Goal: Transaction & Acquisition: Purchase product/service

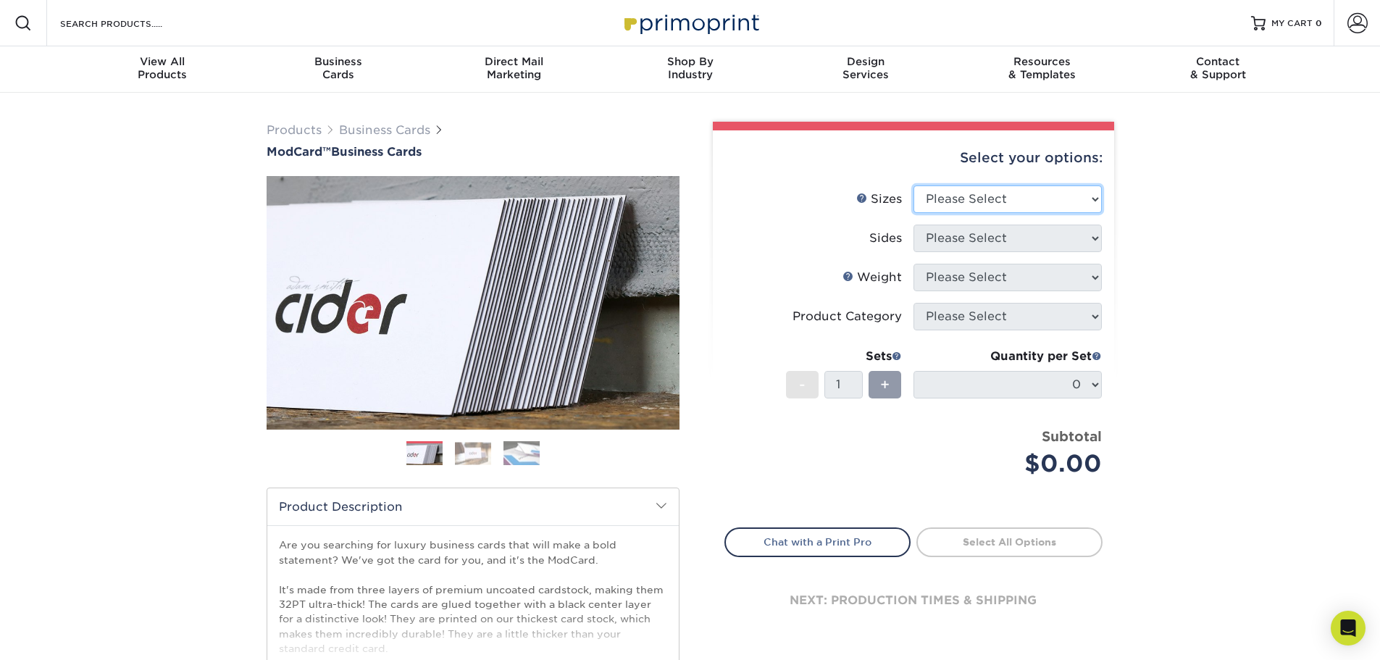
click at [1093, 199] on select "Please Select 1.5" x 3.5" - Mini 1.75" x 3.5" - Mini 2" x 2" - Square 2" x 3" -…" at bounding box center [1008, 199] width 188 height 28
select select "2.00x3.50"
click at [914, 185] on select "Please Select 1.5" x 3.5" - Mini 1.75" x 3.5" - Mini 2" x 2" - Square 2" x 3" -…" at bounding box center [1008, 199] width 188 height 28
click at [1093, 236] on select "Please Select Print Both Sides Print Front Only" at bounding box center [1008, 239] width 188 height 28
select select "13abbda7-1d64-4f25-8bb2-c179b224825d"
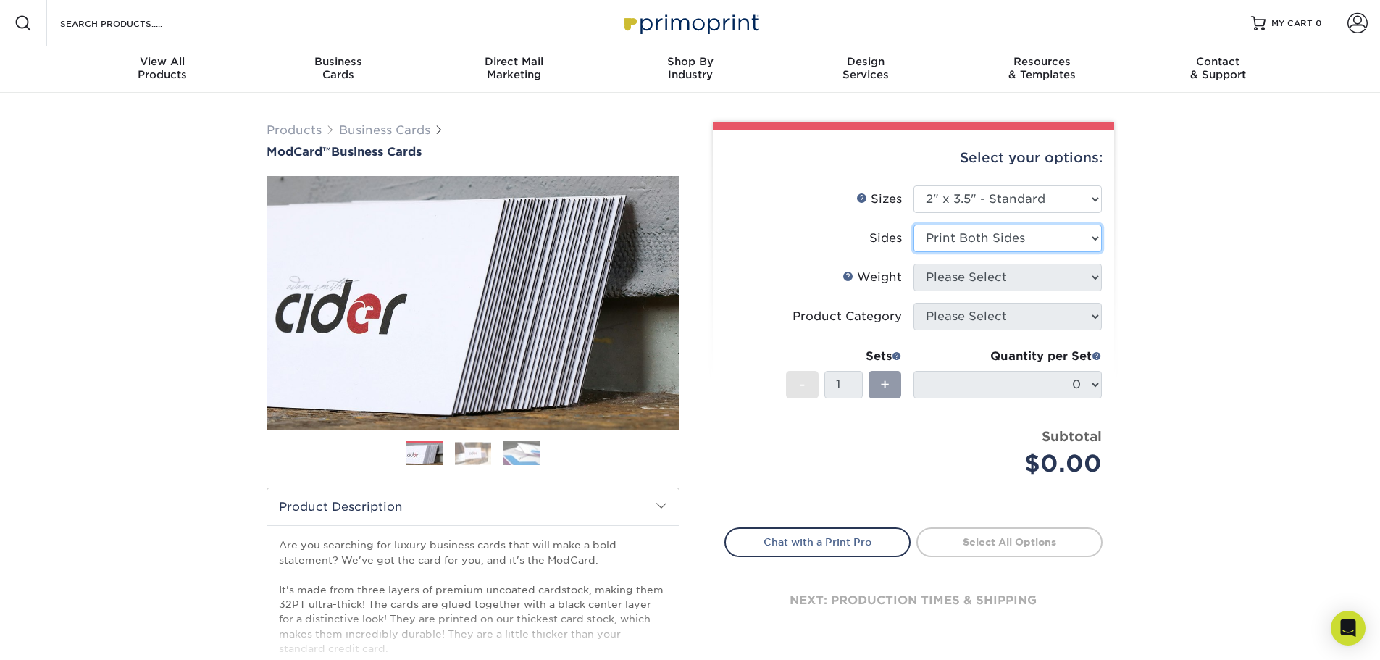
click at [914, 225] on select "Please Select Print Both Sides Print Front Only" at bounding box center [1008, 239] width 188 height 28
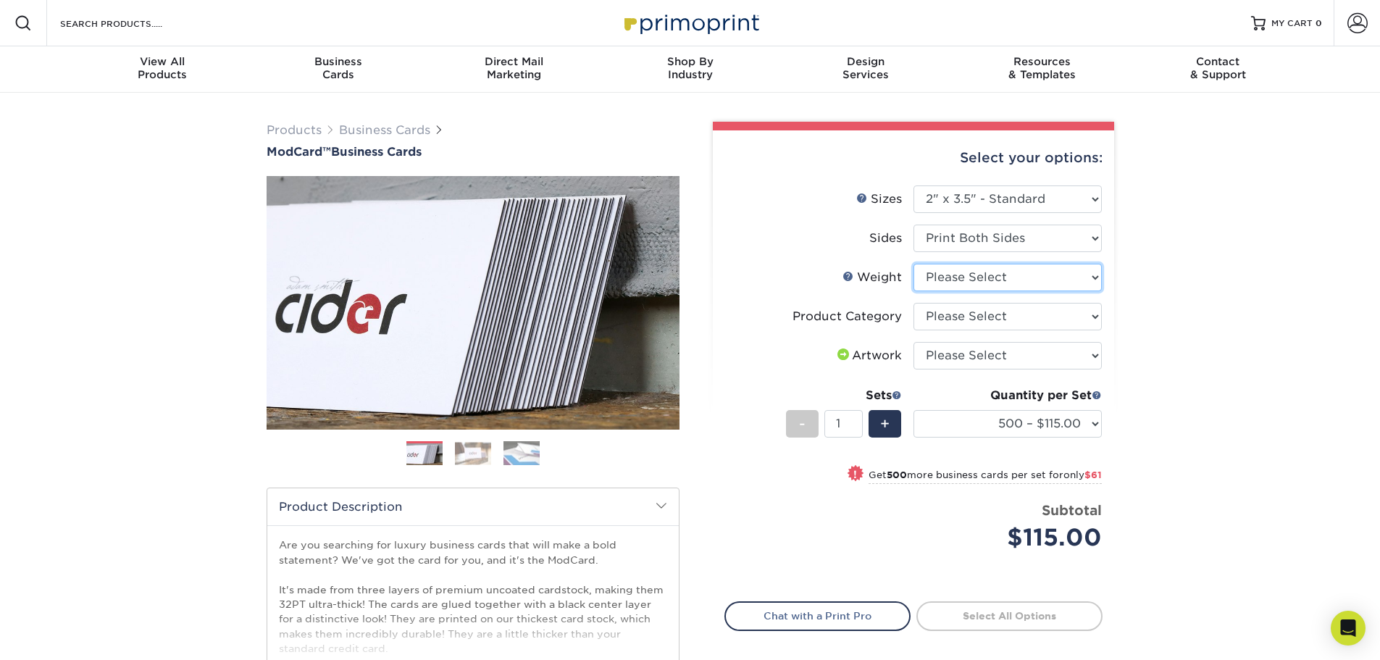
click at [1096, 278] on select "Please Select 32PTUCBLK" at bounding box center [1008, 278] width 188 height 28
select select "32PTUCBLK"
click at [914, 264] on select "Please Select 32PTUCBLK" at bounding box center [1008, 278] width 188 height 28
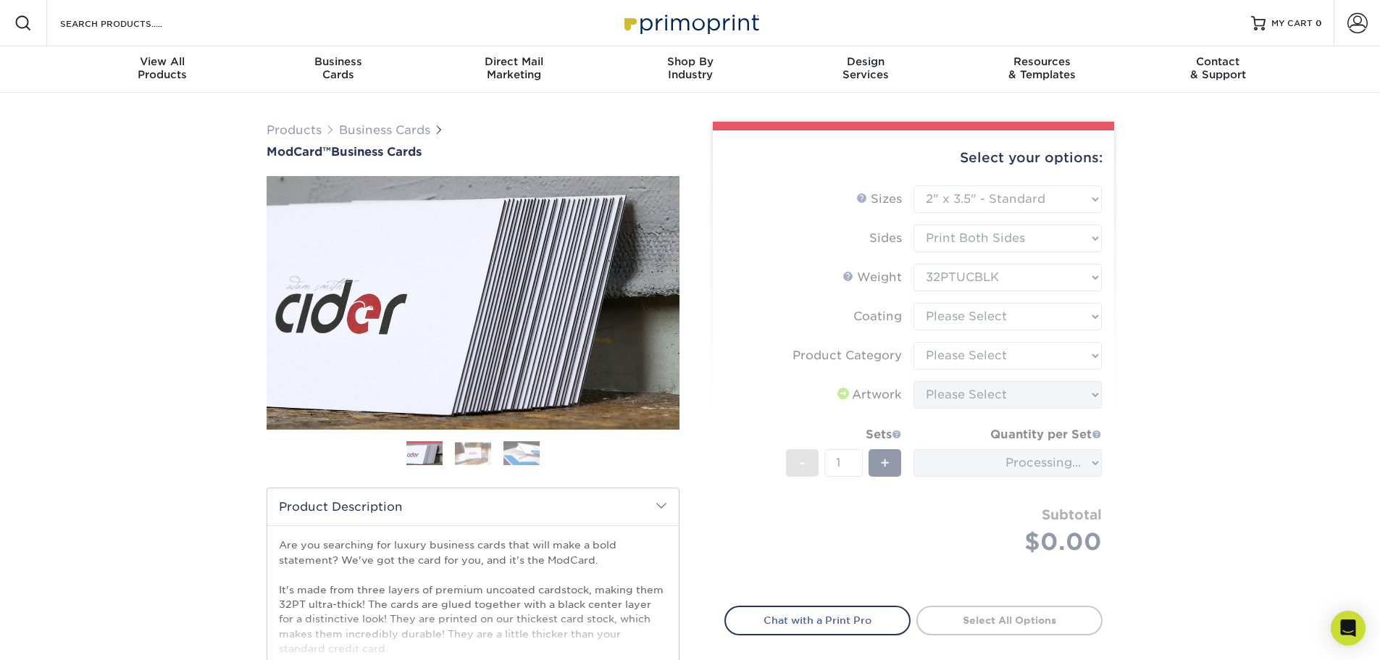
click at [1059, 325] on form "Sizes Help Sizes Please Select 1.5" x 3.5" - Mini 1.75" x 3.5" - Mini 2" x 2" -…" at bounding box center [914, 387] width 378 height 404
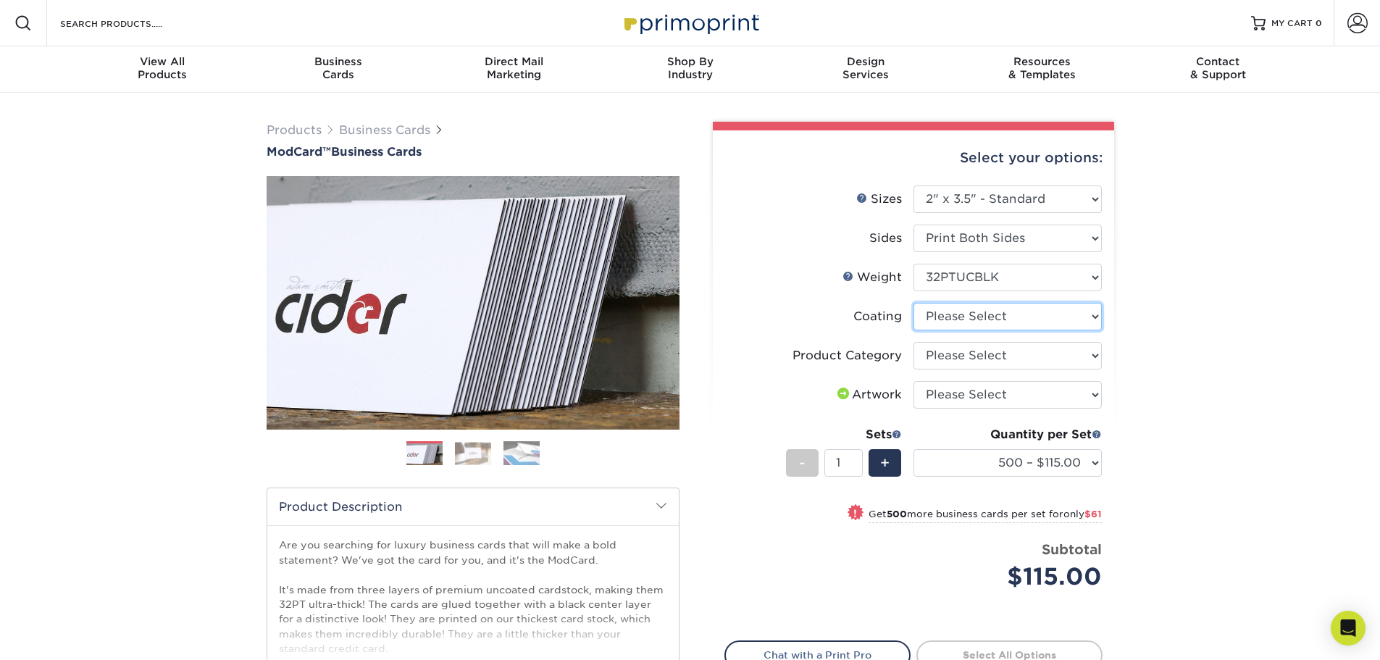
click at [1096, 318] on select at bounding box center [1008, 317] width 188 height 28
select select "3e7618de-abca-4bda-9f97-8b9129e913d8"
click at [914, 303] on select at bounding box center [1008, 317] width 188 height 28
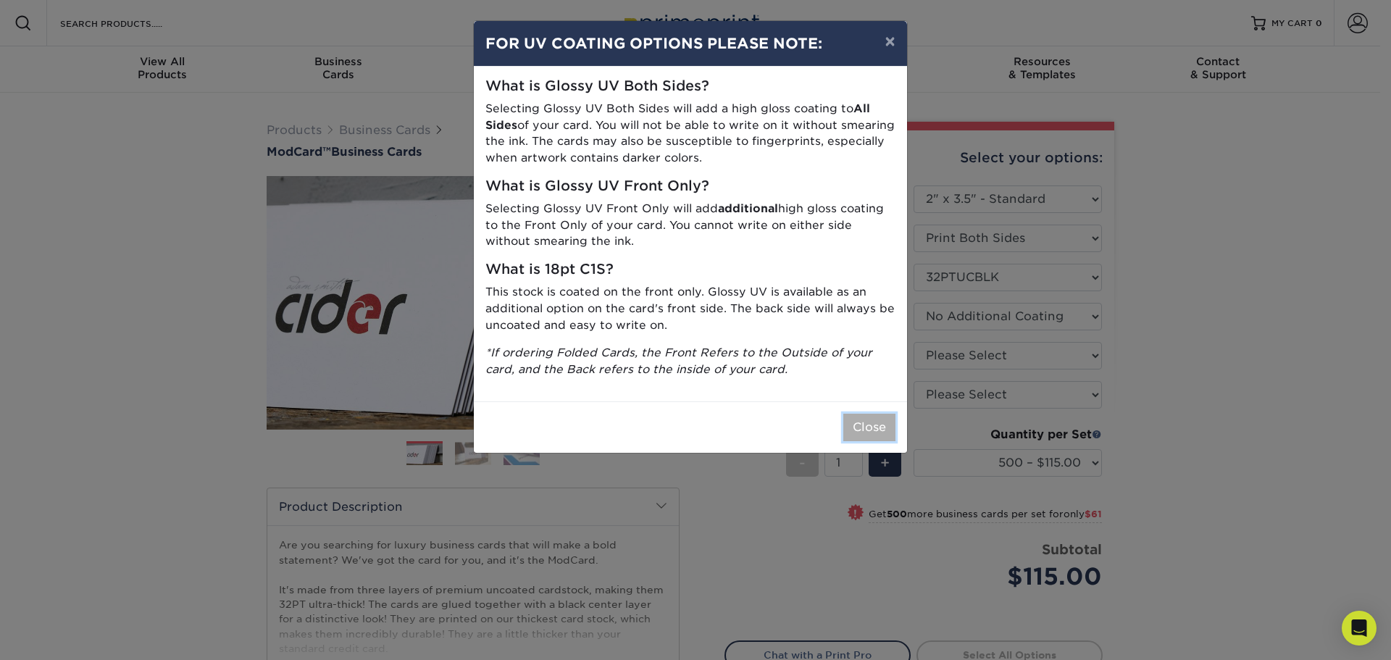
click at [880, 429] on button "Close" at bounding box center [869, 428] width 52 height 28
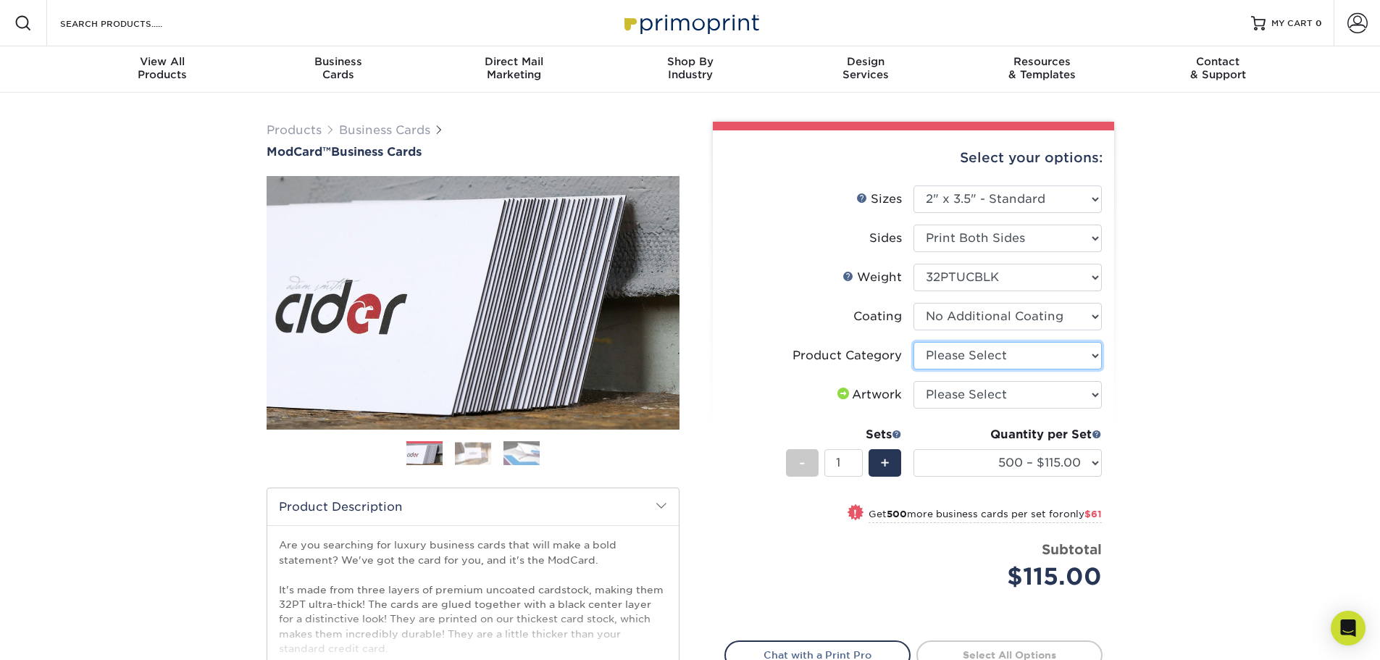
click at [1096, 354] on select "Please Select Business Cards" at bounding box center [1008, 356] width 188 height 28
select select "3b5148f1-0588-4f88-a218-97bcfdce65c1"
click at [914, 342] on select "Please Select Business Cards" at bounding box center [1008, 356] width 188 height 28
click at [1094, 392] on select "Please Select I will upload files I need a design - $100" at bounding box center [1008, 395] width 188 height 28
select select "upload"
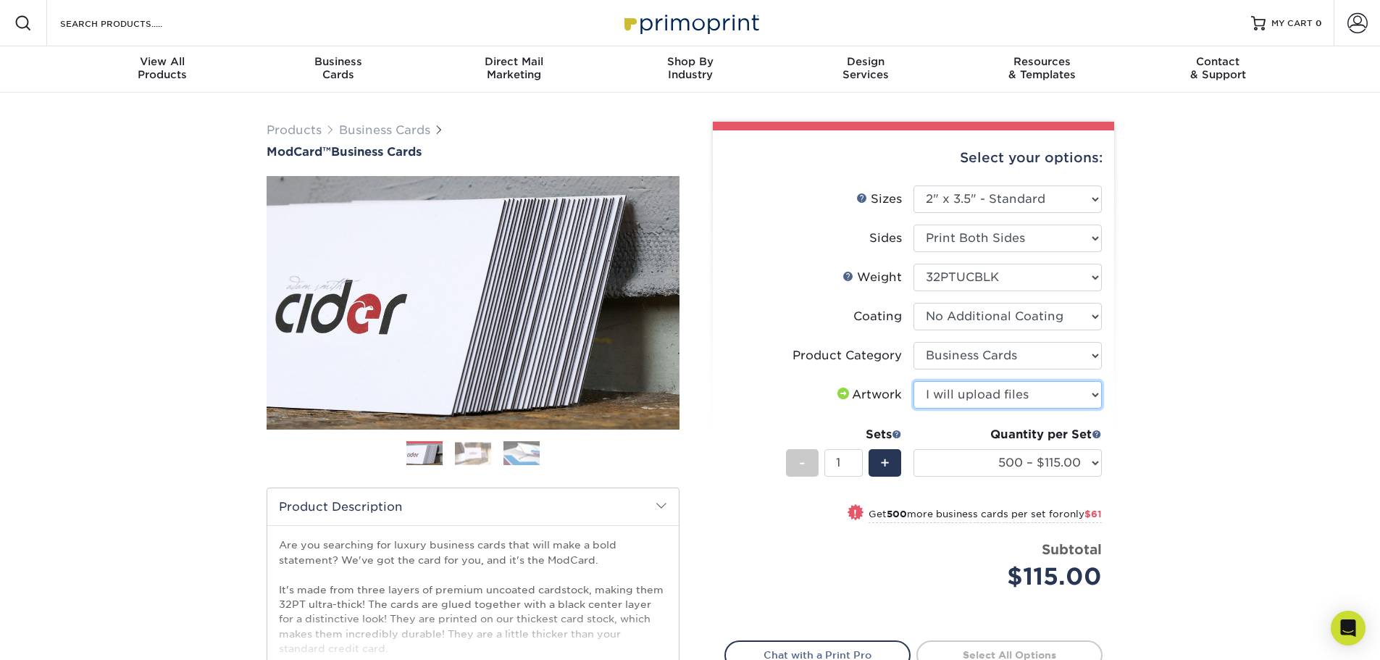
click at [914, 381] on select "Please Select I will upload files I need a design - $100" at bounding box center [1008, 395] width 188 height 28
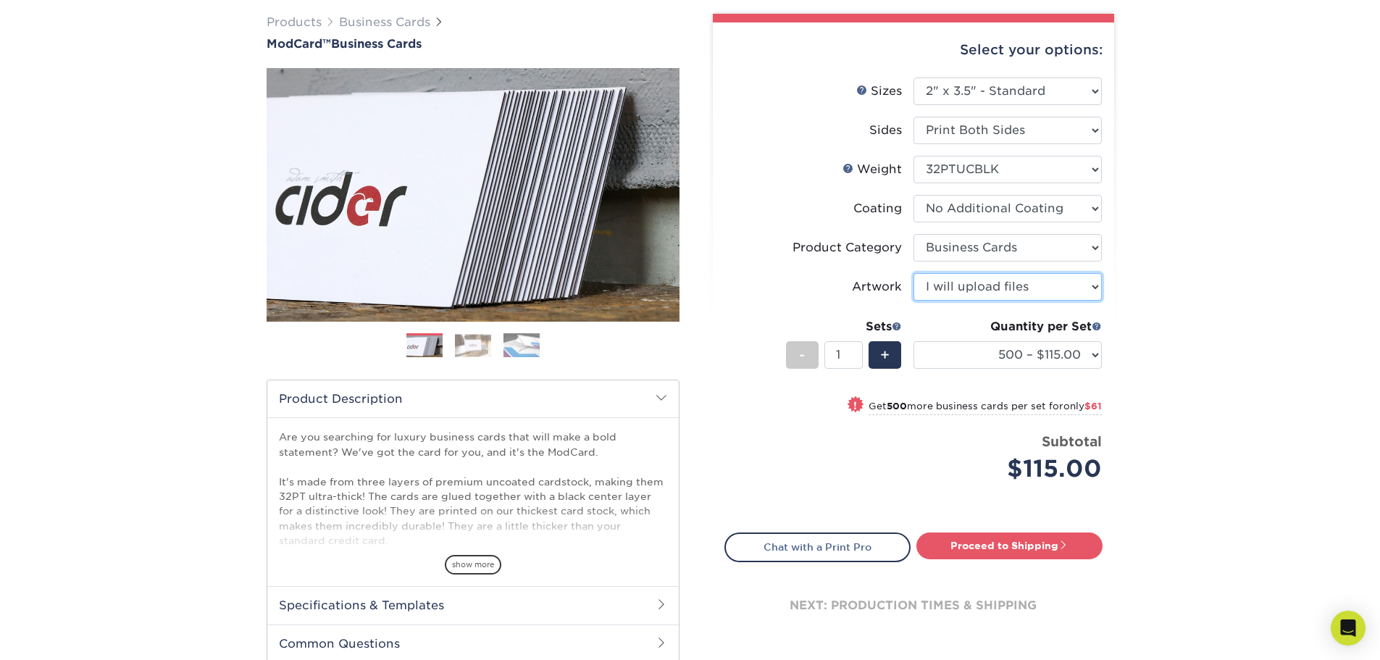
scroll to position [118, 0]
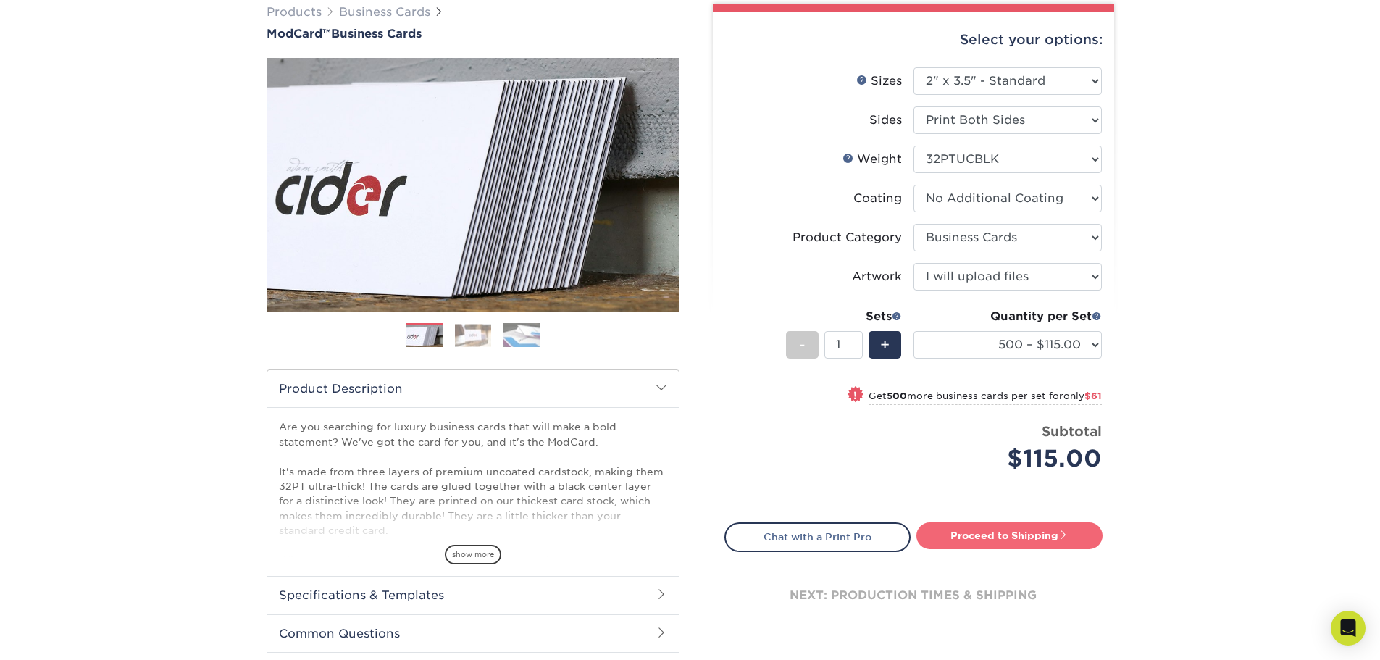
click at [1040, 537] on link "Proceed to Shipping" at bounding box center [1010, 535] width 186 height 26
type input "Set 1"
select select "5f593cd4-e965-446d-a983-0d73bfd06503"
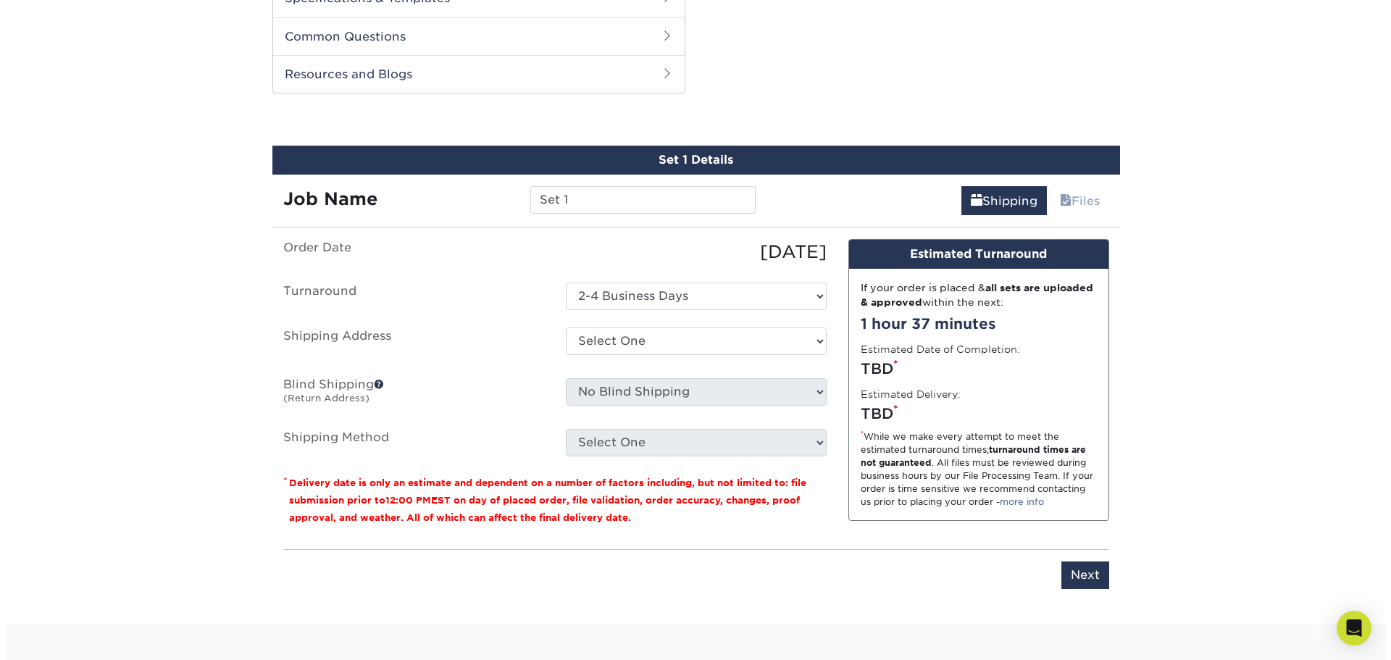
scroll to position [738, 0]
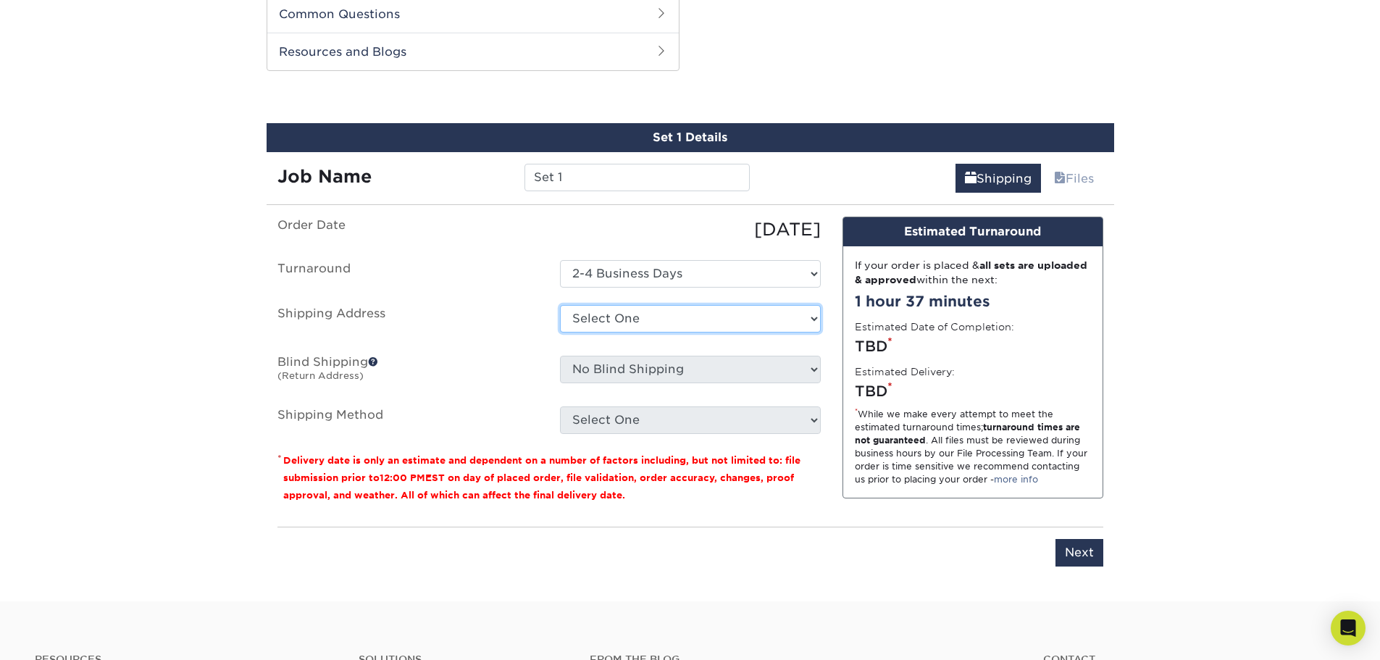
click at [817, 321] on select "Select One + Add New Address - Login" at bounding box center [690, 319] width 261 height 28
select select "newaddress"
click at [560, 305] on select "Select One + Add New Address - Login" at bounding box center [690, 319] width 261 height 28
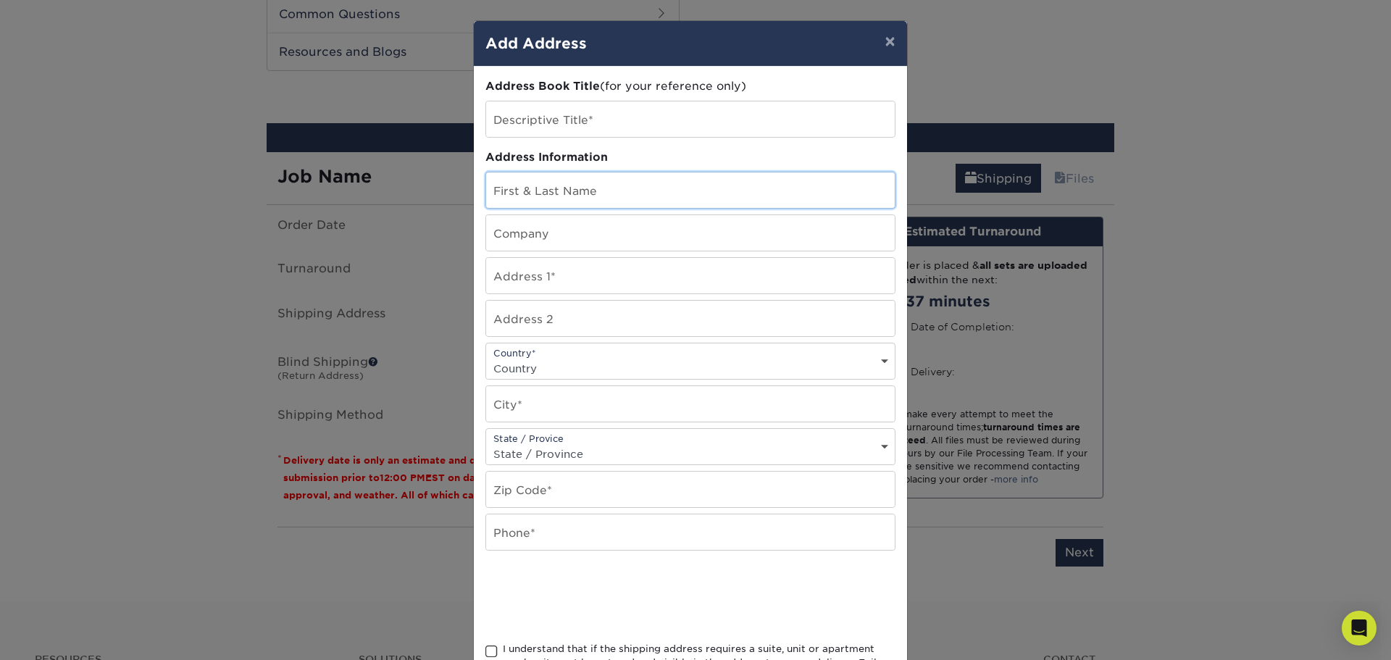
click at [650, 187] on input "text" at bounding box center [690, 190] width 409 height 36
type input "[PERSON_NAME]"
click at [609, 234] on input "text" at bounding box center [690, 233] width 409 height 36
type input "EBF, LLC"
type input "[STREET_ADDRESS]"
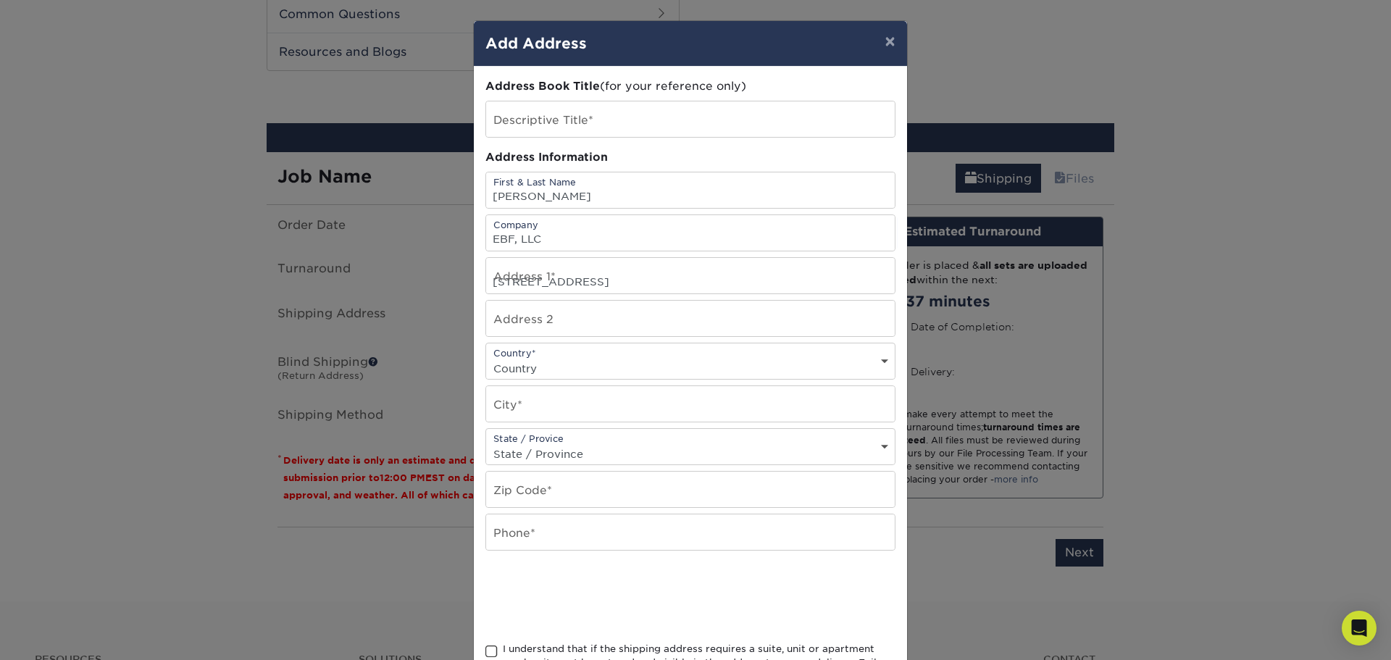
select select "US"
type input "[GEOGRAPHIC_DATA]"
select select "ME"
type input "04101"
type input "8023831740"
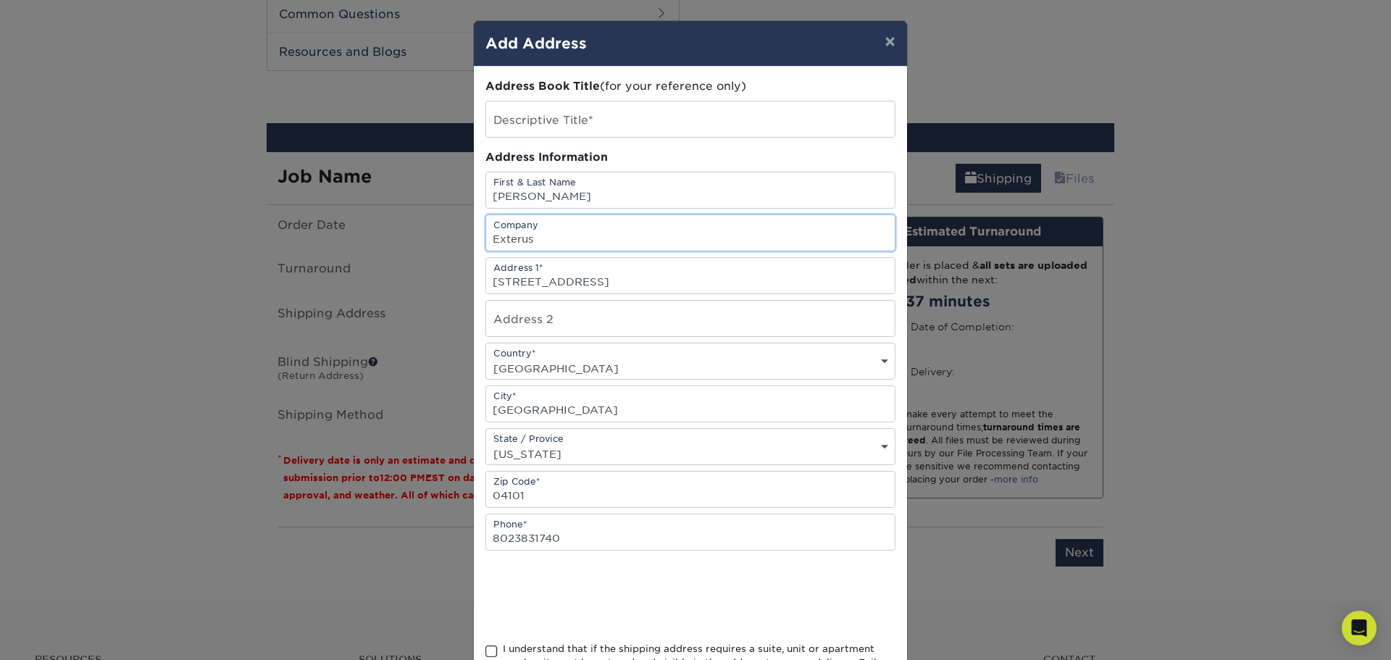
type input "Exterus Business Furniture"
type input "Ste 10"
drag, startPoint x: 530, startPoint y: 325, endPoint x: 375, endPoint y: 332, distance: 155.9
click at [375, 332] on div "× Add Address Address Book Title (for your reference only) Descriptive Title* A…" at bounding box center [695, 330] width 1391 height 660
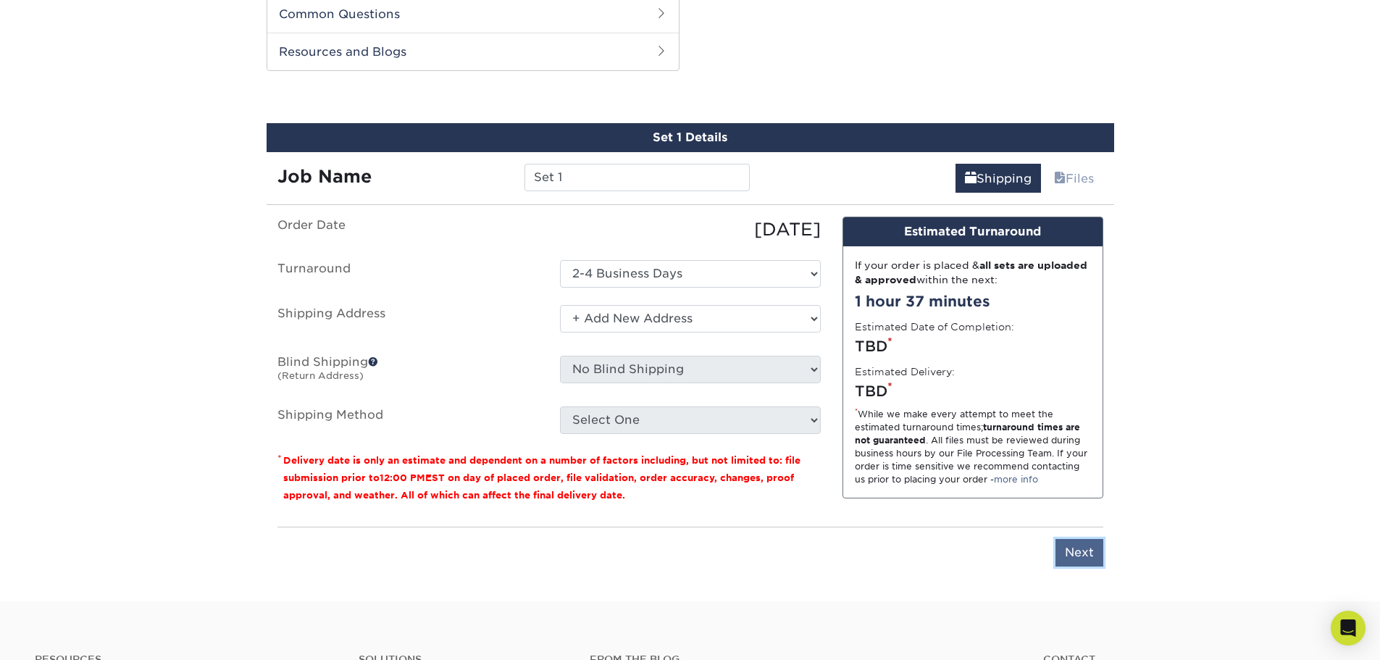
click at [1081, 551] on input "Next" at bounding box center [1080, 553] width 48 height 28
type input "Next"
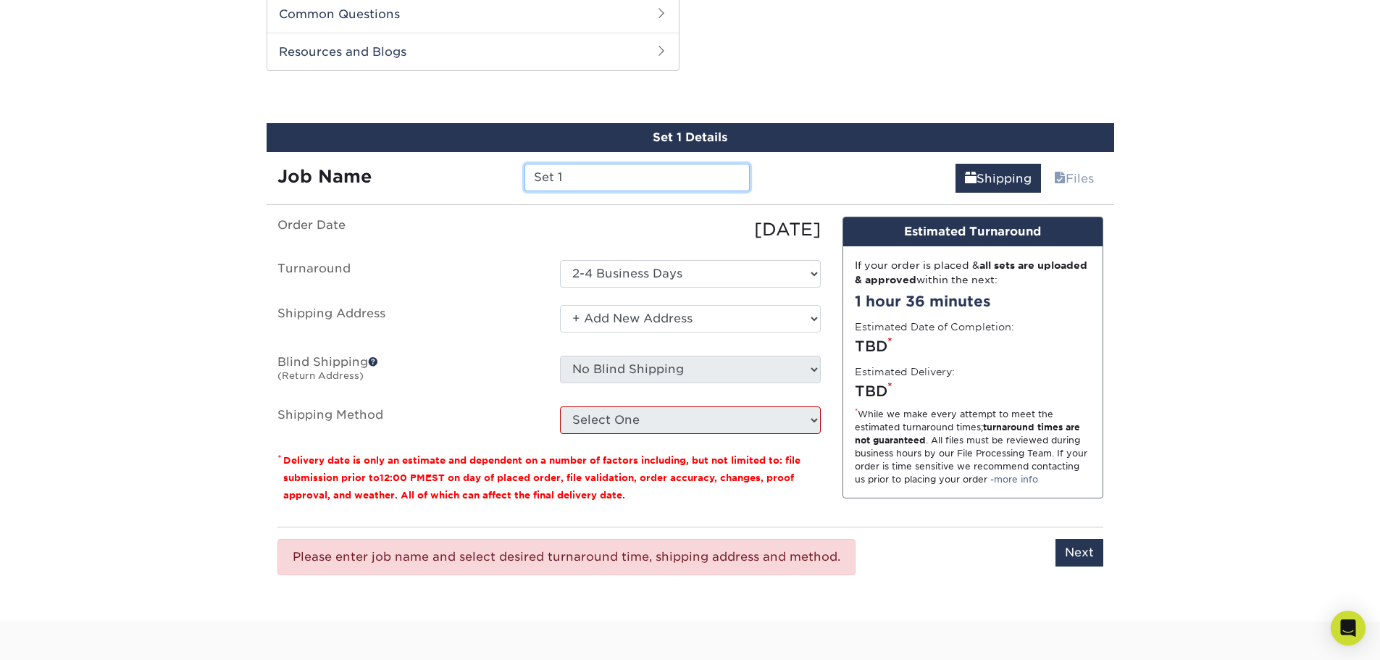
click at [701, 180] on input "Set 1" at bounding box center [637, 178] width 225 height 28
type input "S"
type input "ben"
click at [1073, 541] on input "Next" at bounding box center [1080, 553] width 48 height 28
type input "Next"
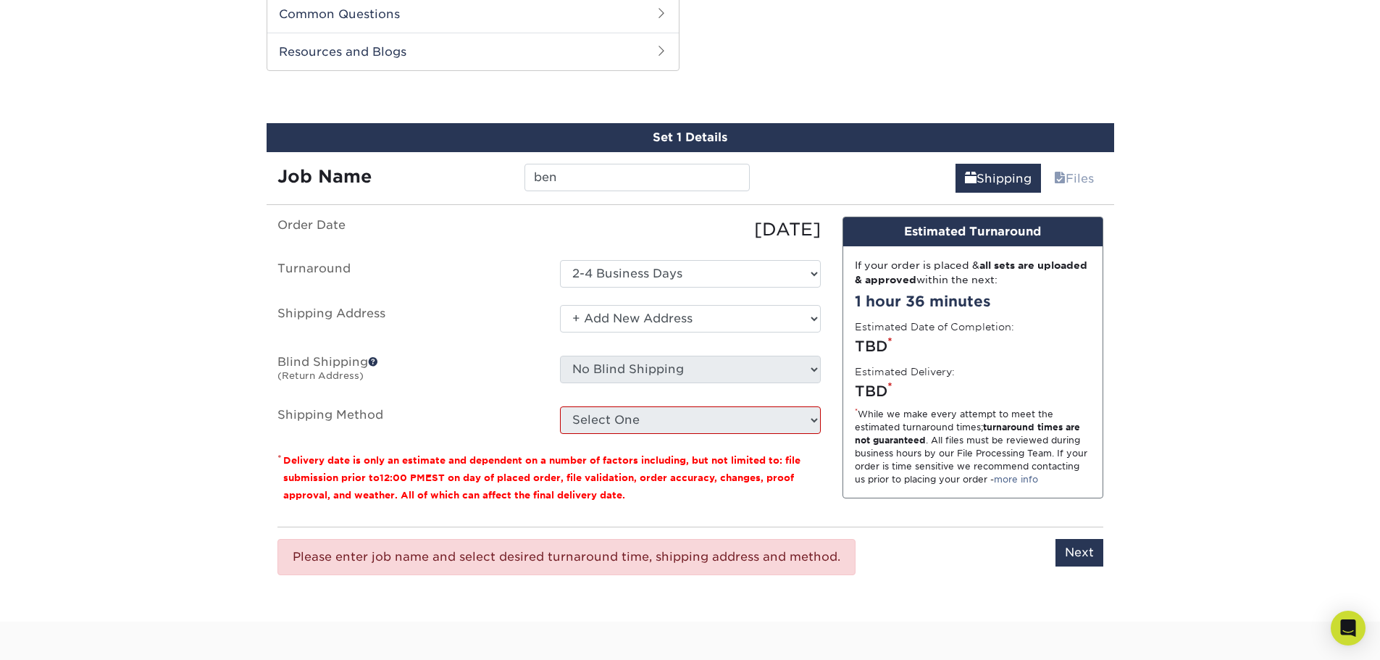
click at [926, 599] on div "You've choosen mailing services! If you have a csv address list please upload i…" at bounding box center [691, 411] width 826 height 388
click at [811, 317] on select "Select One + Add New Address - Login" at bounding box center [690, 319] width 261 height 28
click at [560, 305] on select "Select One + Add New Address - Login" at bounding box center [690, 319] width 261 height 28
click at [814, 317] on select "Select One + Add New Address - Login" at bounding box center [690, 319] width 261 height 28
select select "newaddress"
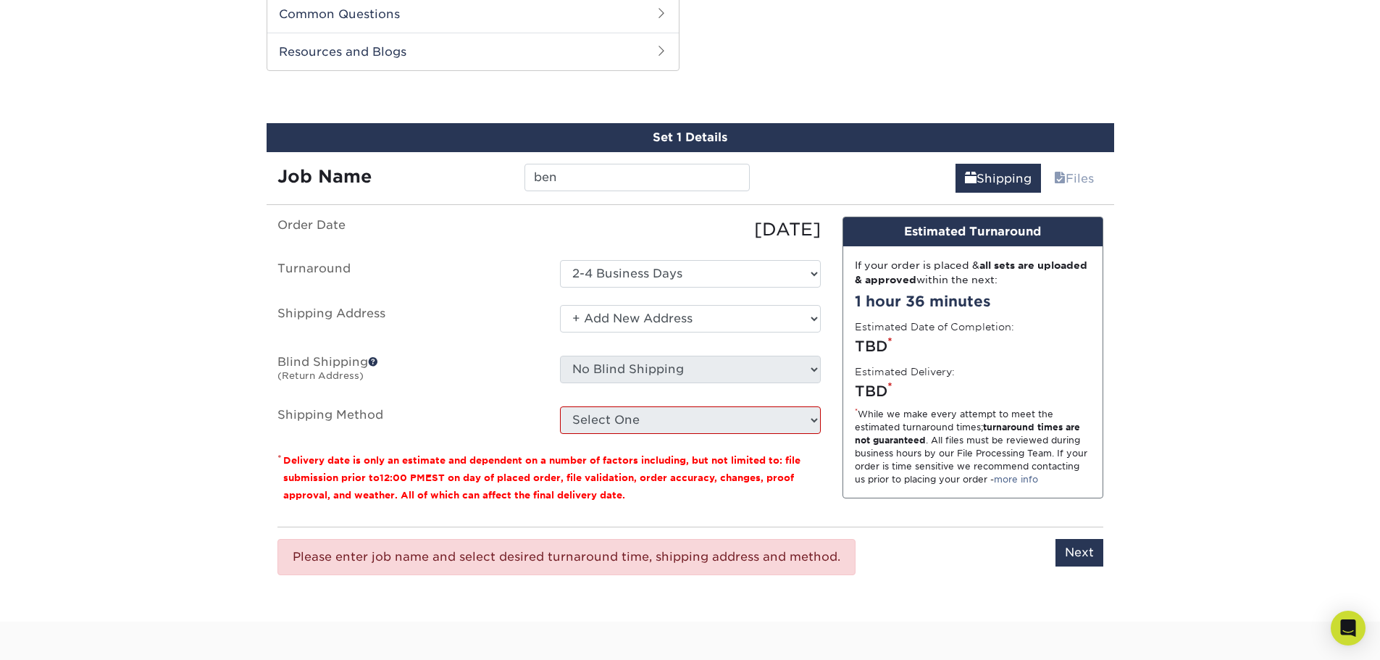
click at [560, 305] on select "Select One + Add New Address - Login" at bounding box center [690, 319] width 261 height 28
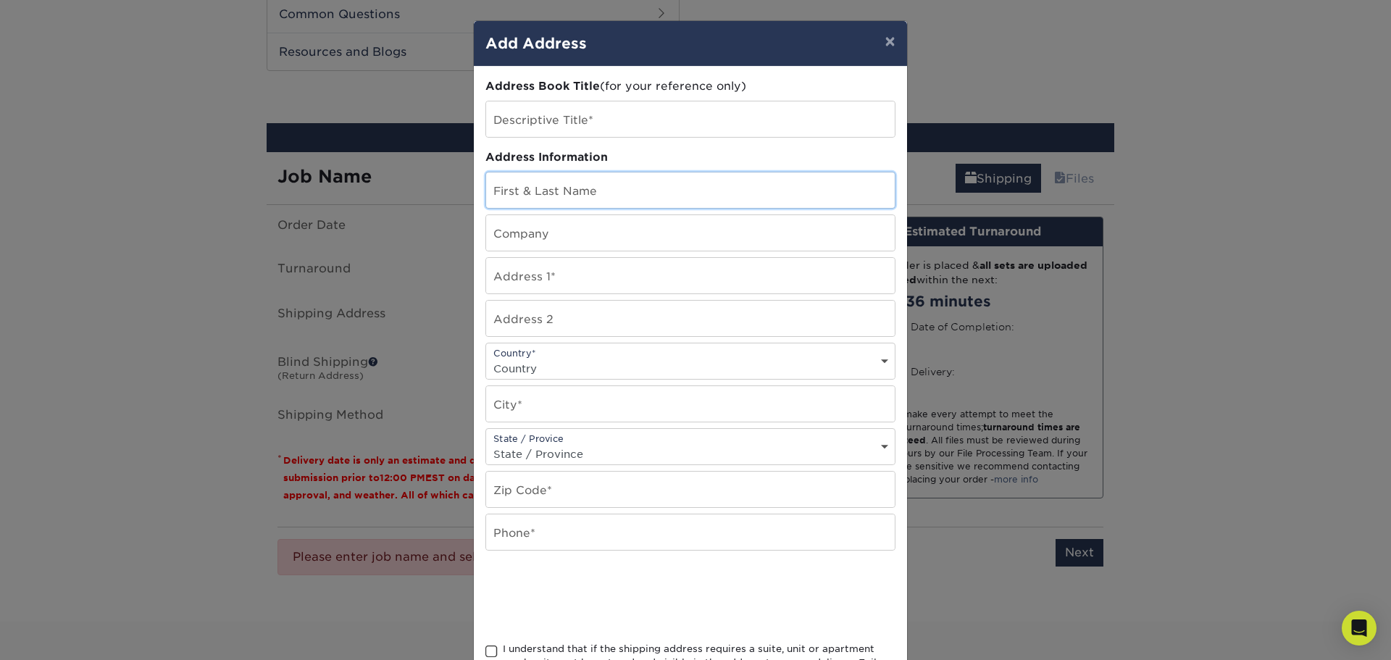
click at [641, 201] on input "text" at bounding box center [690, 190] width 409 height 36
click at [609, 191] on input "text" at bounding box center [690, 190] width 409 height 36
type input "[PERSON_NAME]"
type input "Exterus Business Furniture"
type input "[STREET_ADDRESS]"
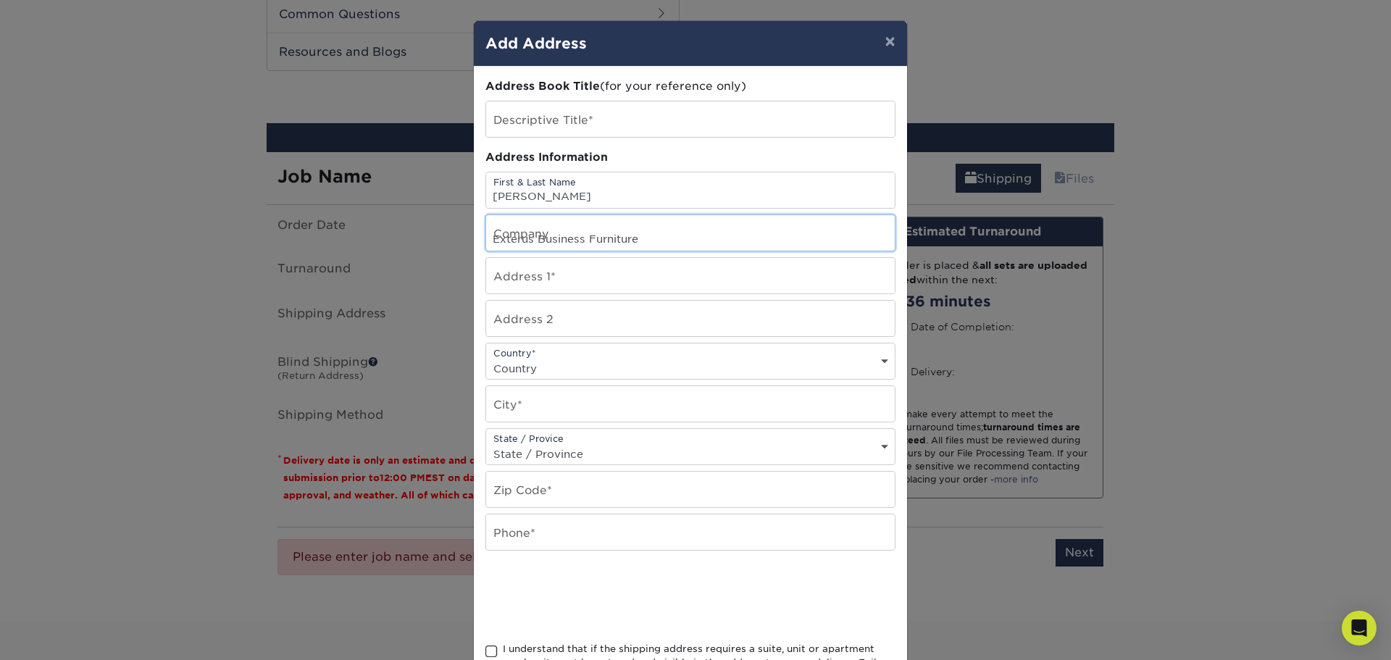
type input "Ste 10"
select select "US"
type input "[GEOGRAPHIC_DATA]"
select select "ME"
type input "04101"
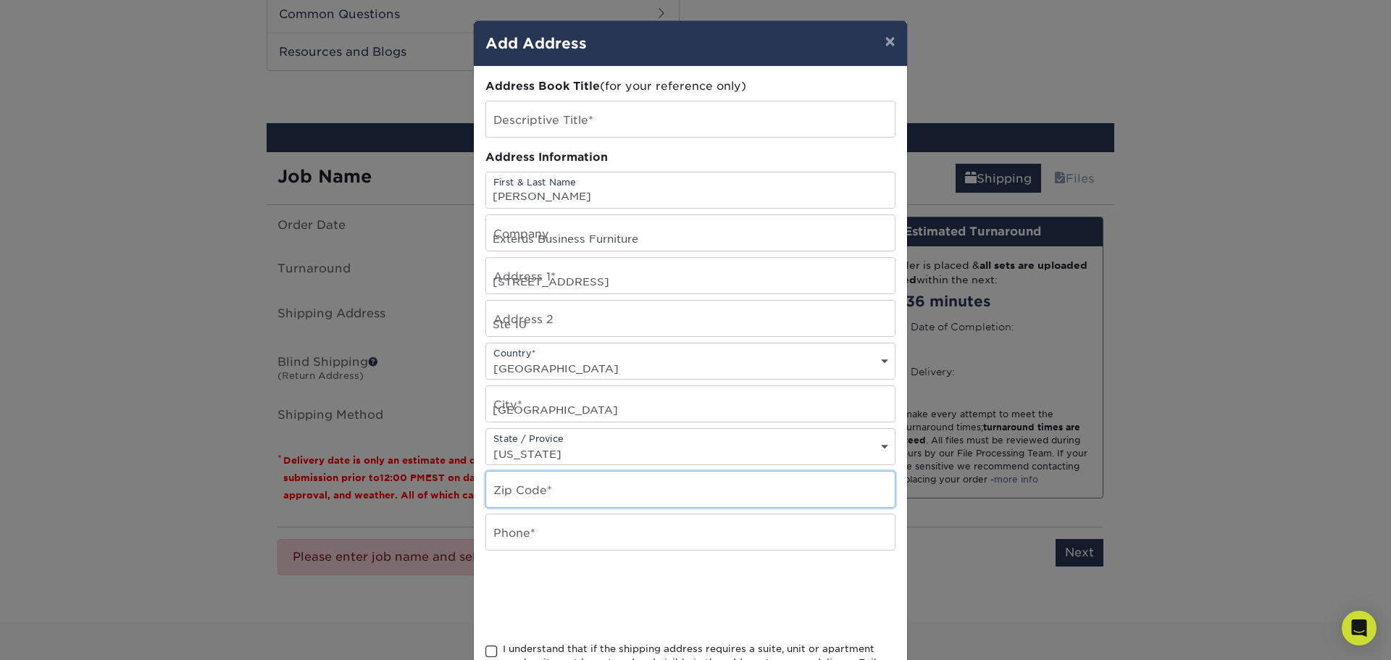
type input "8023831740"
click at [485, 650] on span at bounding box center [491, 652] width 12 height 14
click at [0, 0] on input "I understand that if the shipping address requires a suite, unit or apartment n…" at bounding box center [0, 0] width 0 height 0
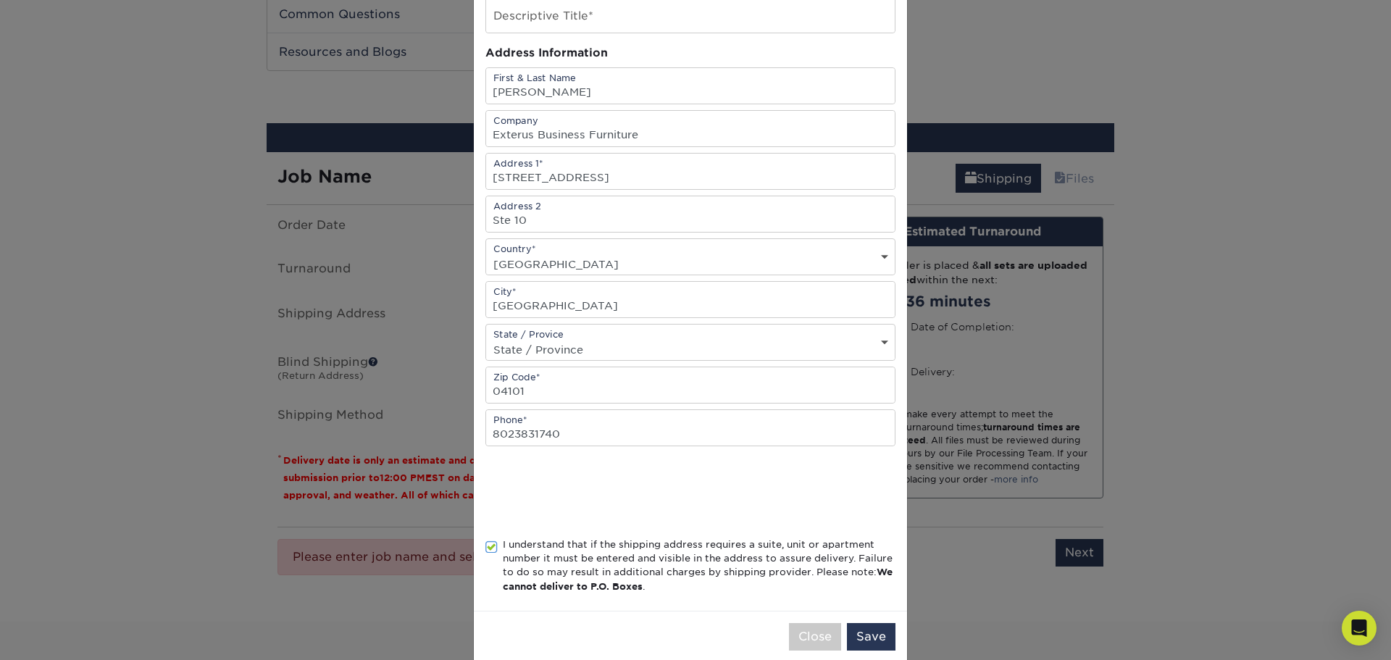
scroll to position [119, 0]
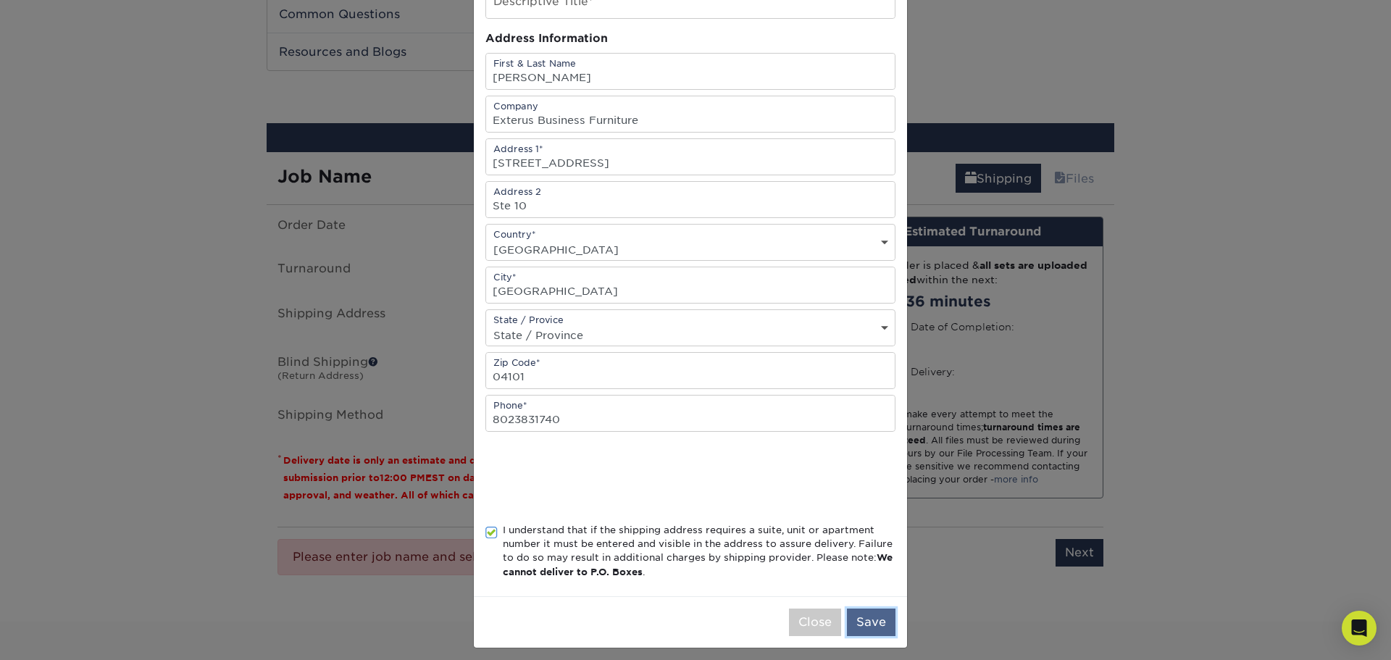
click at [862, 621] on button "Save" at bounding box center [871, 623] width 49 height 28
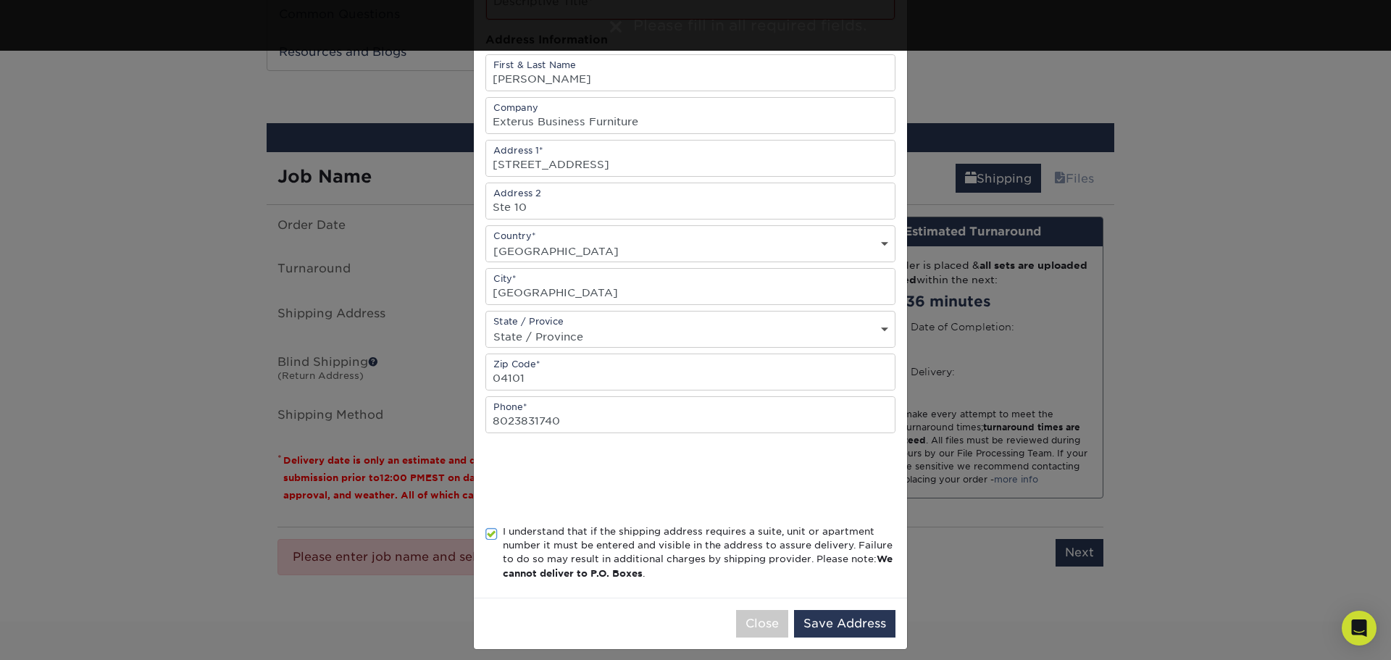
scroll to position [0, 0]
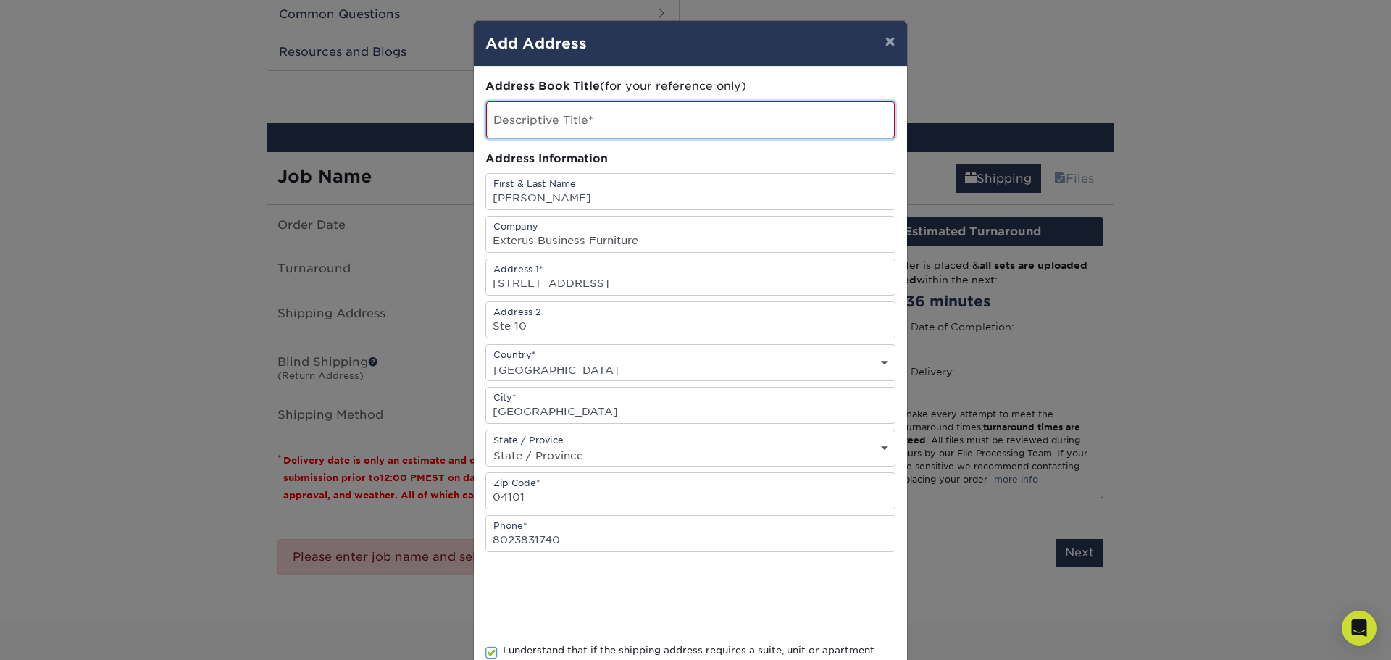
click at [560, 120] on input "text" at bounding box center [690, 119] width 409 height 37
type input "[US_STATE]"
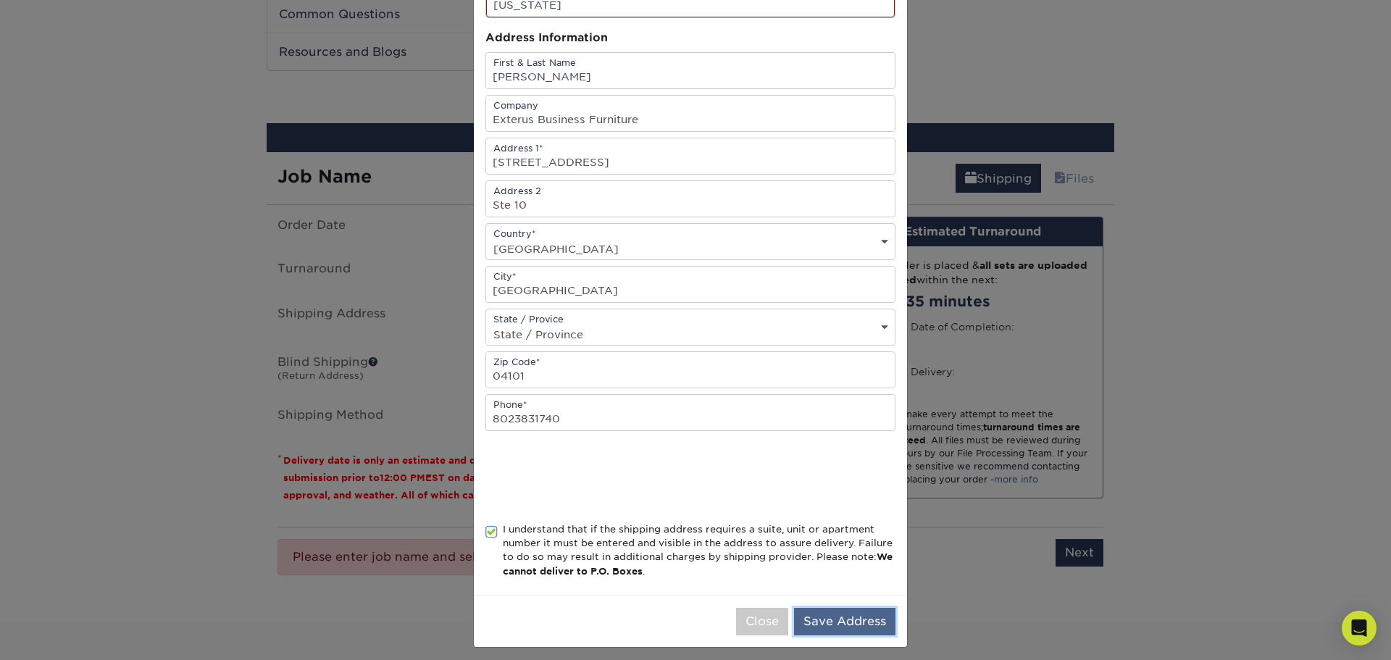
click at [856, 618] on button "Save Address" at bounding box center [844, 622] width 101 height 28
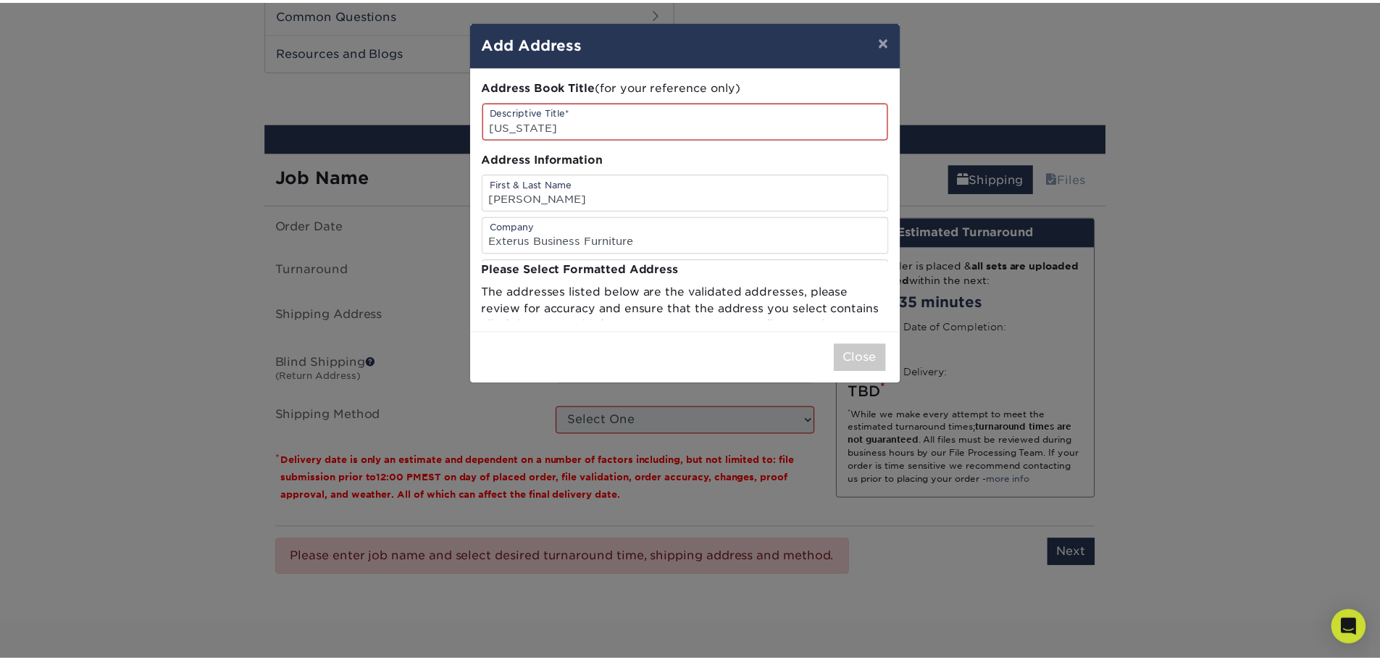
scroll to position [0, 0]
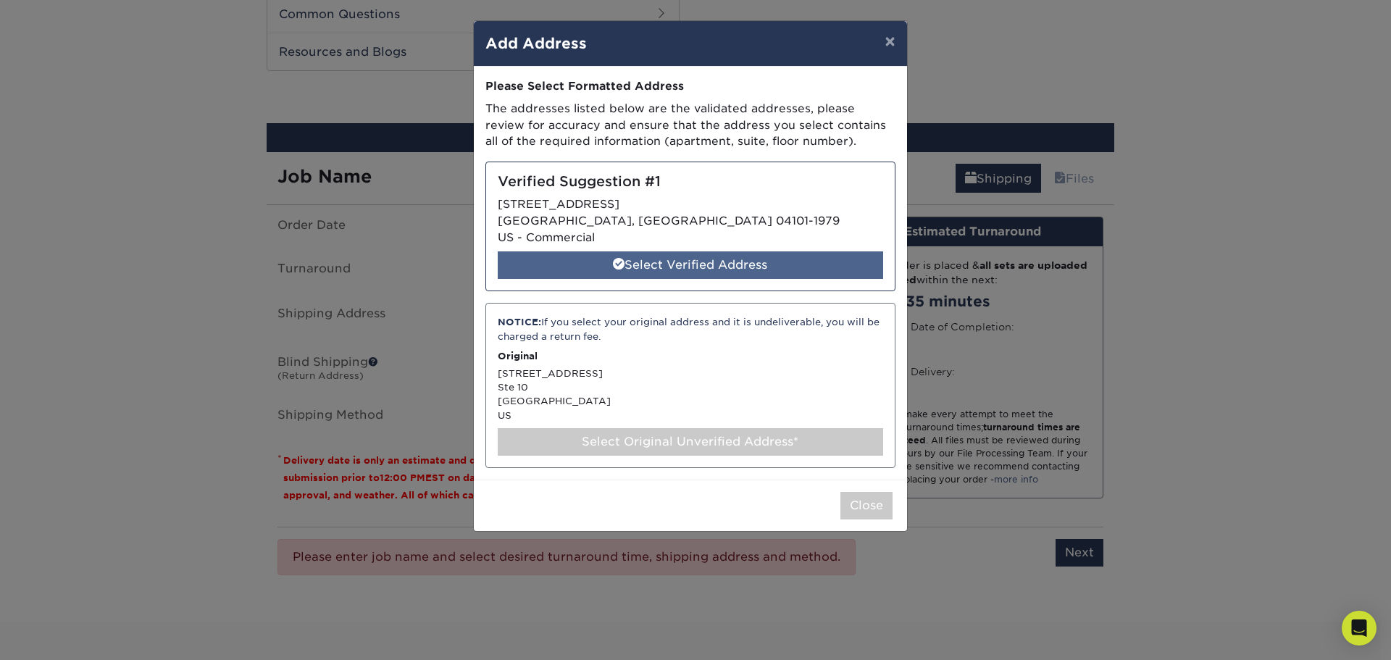
click at [722, 264] on div "Select Verified Address" at bounding box center [690, 265] width 385 height 28
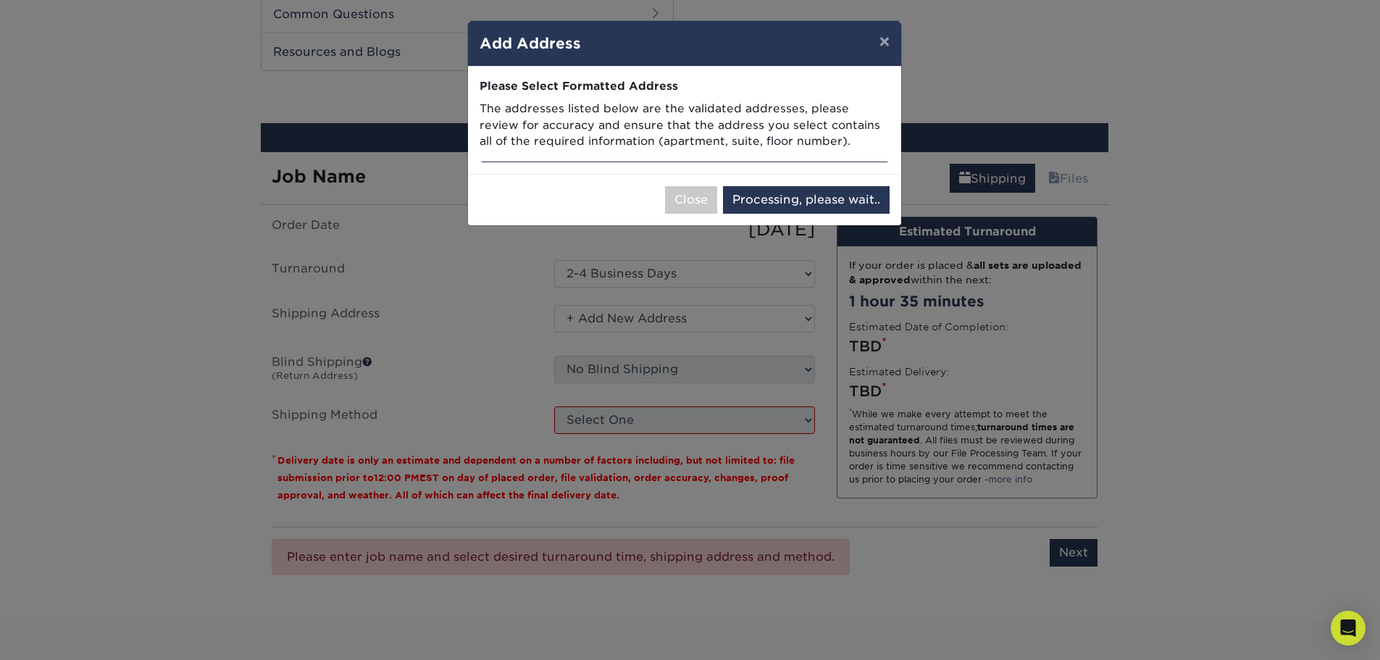
select select "286150"
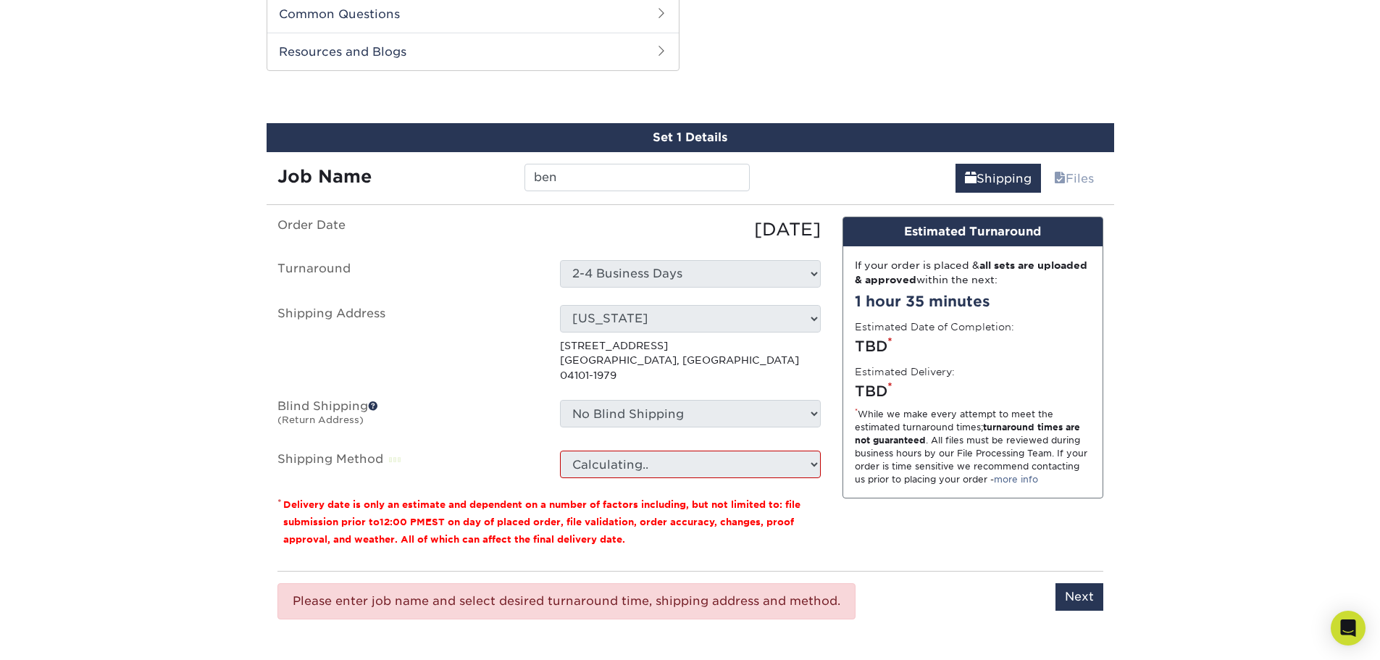
click at [814, 400] on select "No Blind Shipping + Add New Address" at bounding box center [690, 414] width 261 height 28
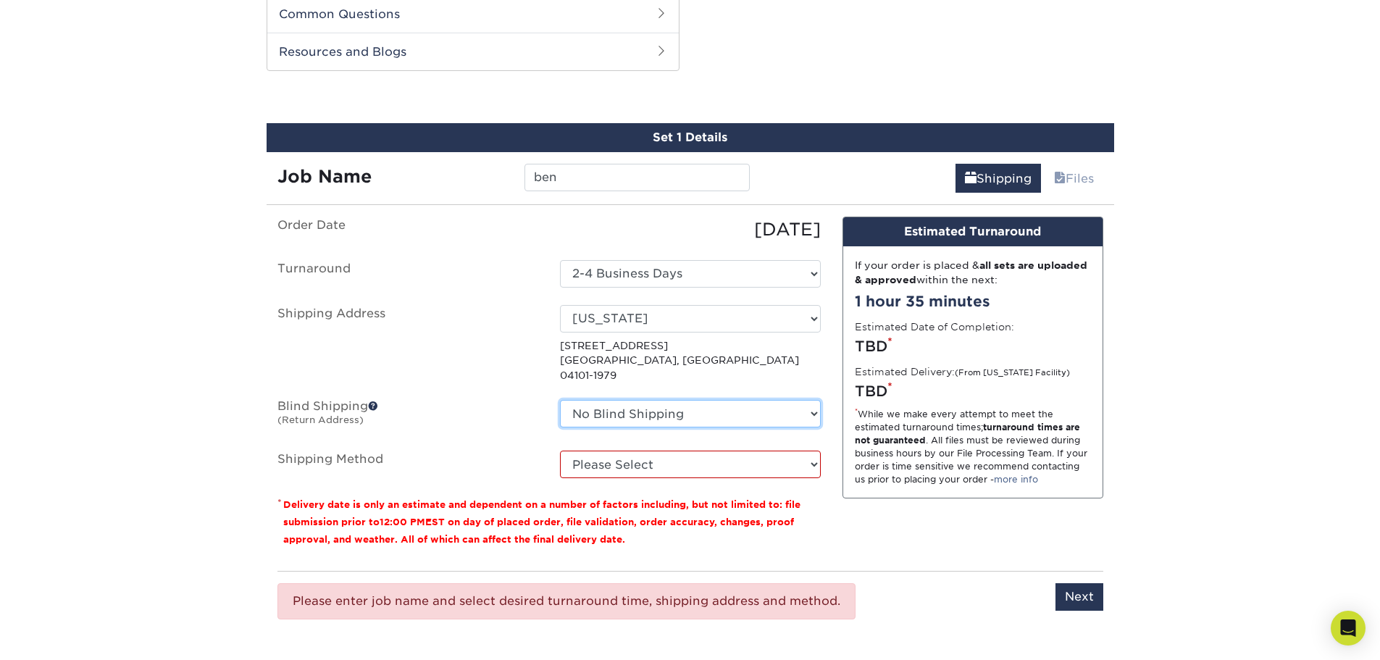
click at [814, 400] on select "No Blind Shipping + Add New Address" at bounding box center [690, 414] width 261 height 28
click at [783, 400] on select "No Blind Shipping + Add New Address" at bounding box center [690, 414] width 261 height 28
click at [815, 451] on select "Please Select Ground Shipping (+$8.96) 3 Day Shipping Service (+$21.82) 2 Day A…" at bounding box center [690, 465] width 261 height 28
select select "03"
click at [560, 451] on select "Please Select Ground Shipping (+$8.96) 3 Day Shipping Service (+$21.82) 2 Day A…" at bounding box center [690, 465] width 261 height 28
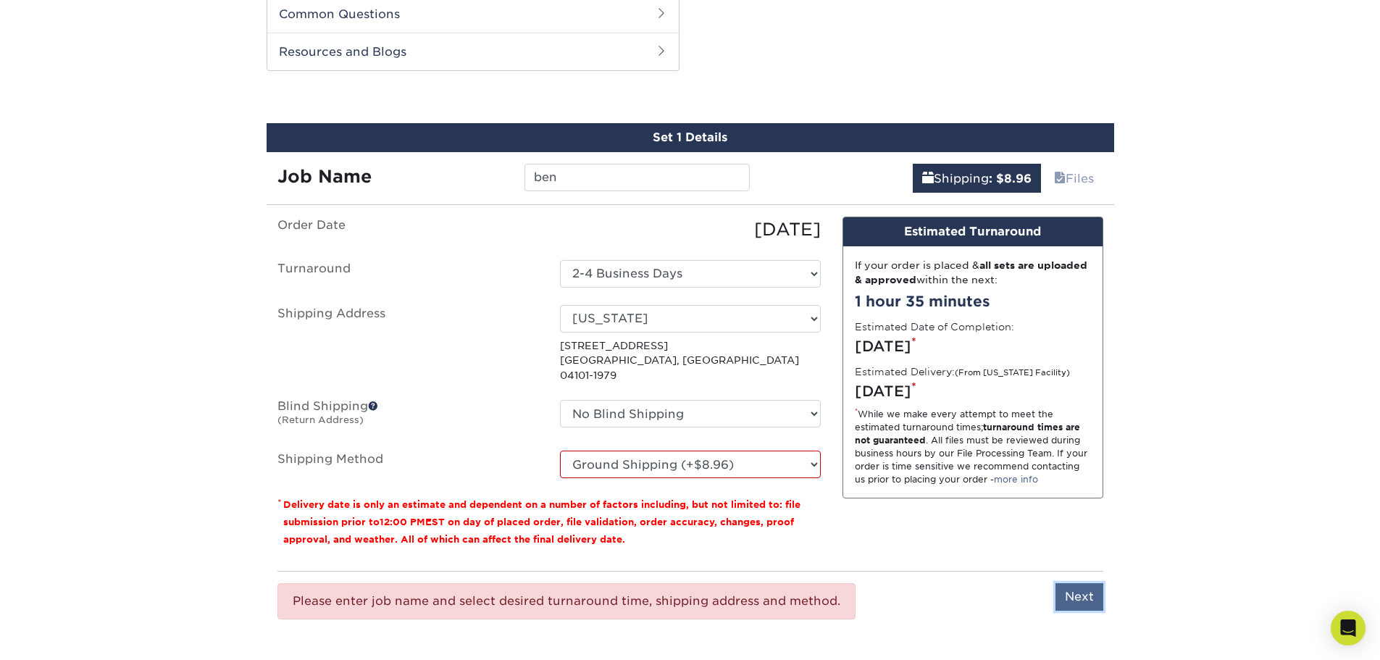
click at [1077, 583] on input "Next" at bounding box center [1080, 597] width 48 height 28
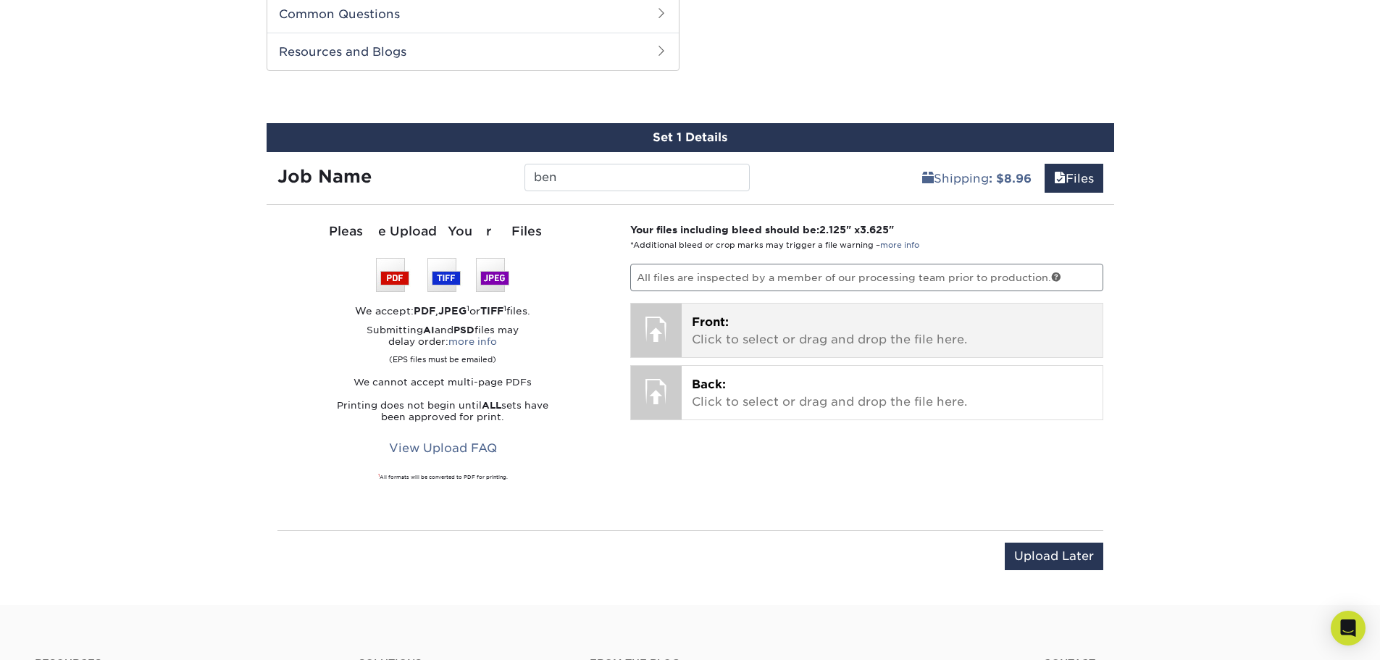
click at [920, 343] on p "Front: Click to select or drag and drop the file here." at bounding box center [892, 331] width 401 height 35
